Goal: Find specific page/section: Find specific page/section

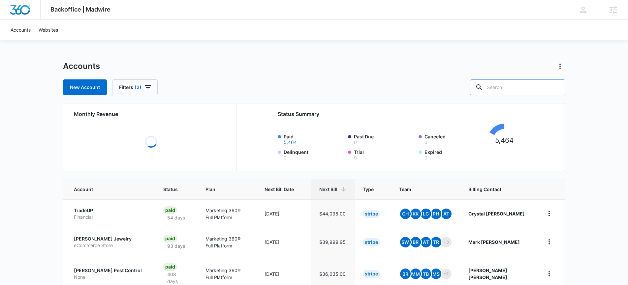
click at [520, 85] on input "text" at bounding box center [517, 87] width 95 height 16
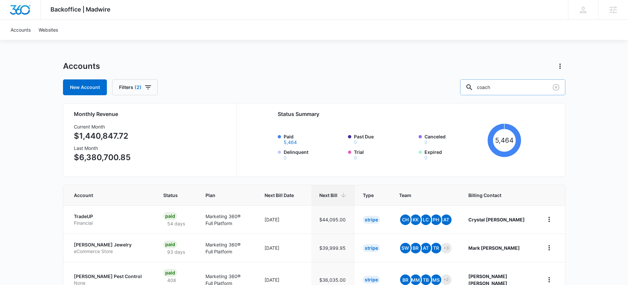
type input "coach"
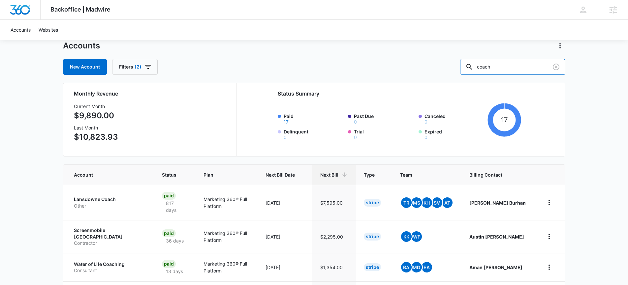
scroll to position [59, 0]
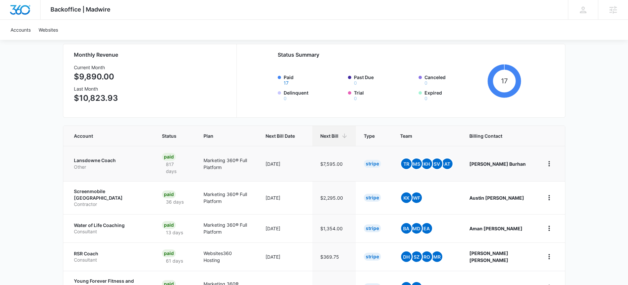
click at [90, 158] on p "Lansdowne Coach" at bounding box center [110, 160] width 72 height 7
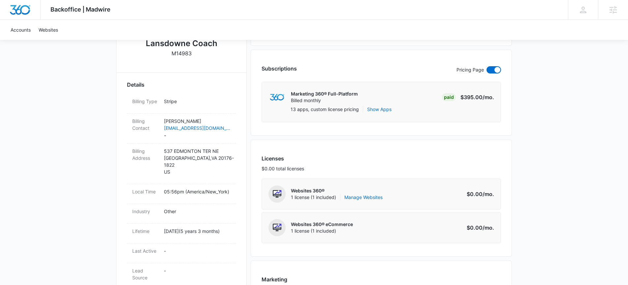
scroll to position [129, 0]
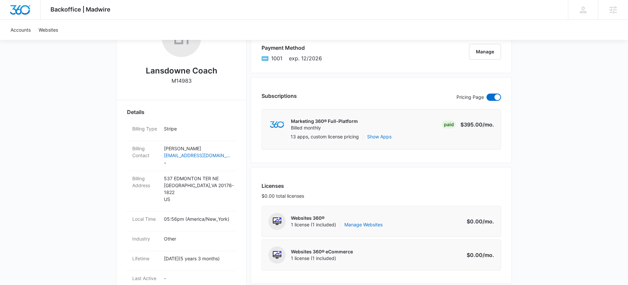
click at [189, 71] on h2 "Lansdowne Coach" at bounding box center [182, 71] width 72 height 12
